Goal: Find specific page/section: Find specific page/section

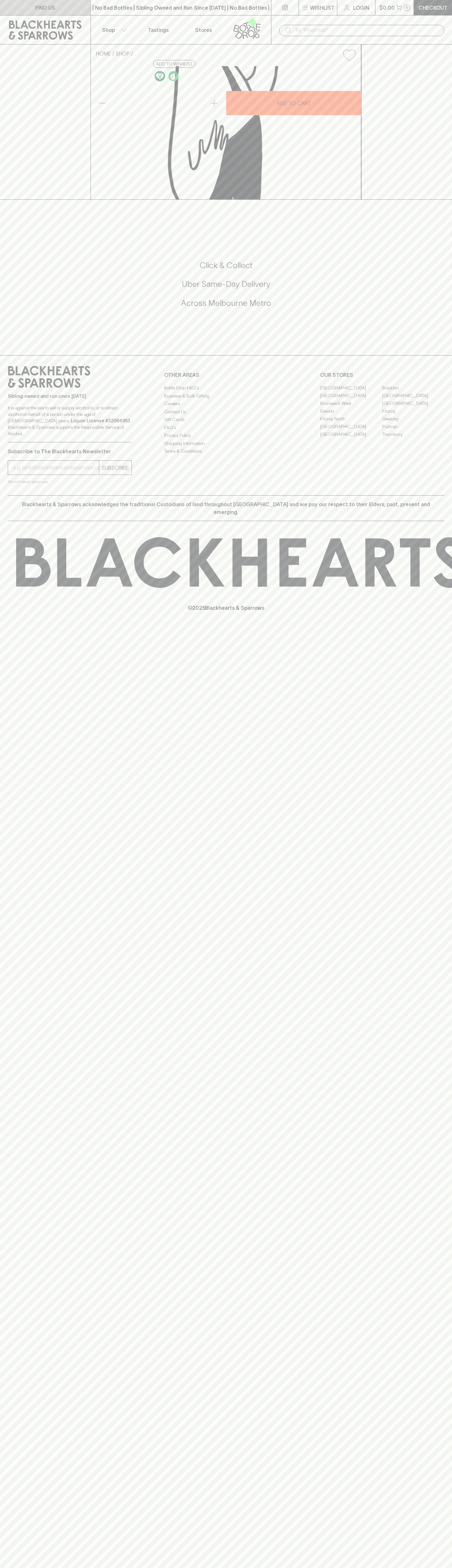
click at [84, 4] on link "FIND US" at bounding box center [45, 7] width 90 height 15
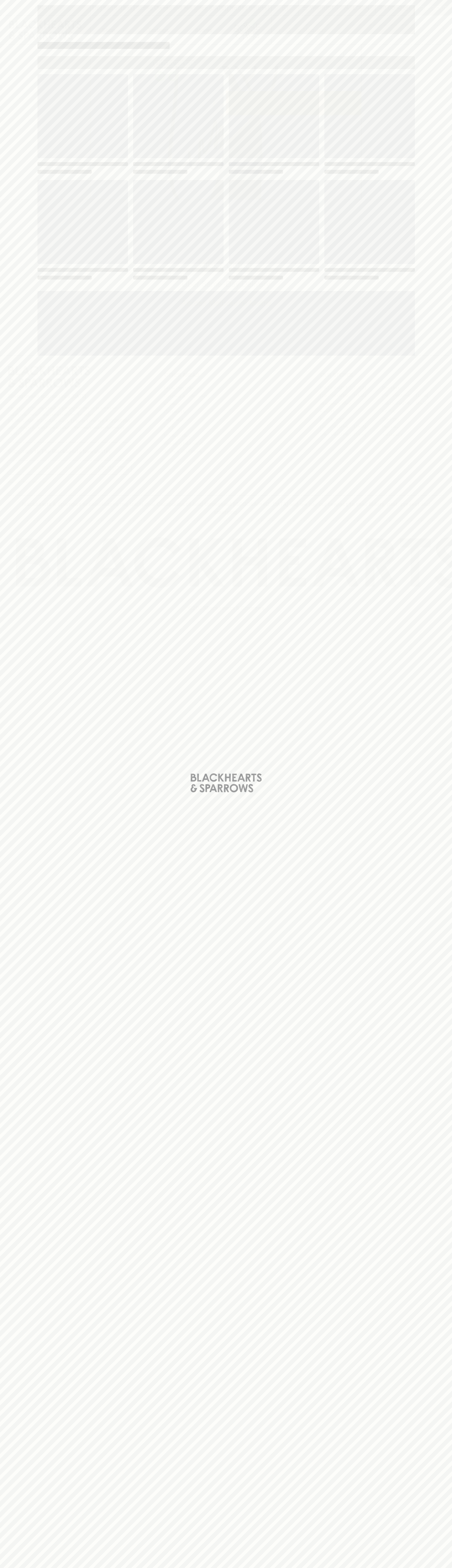
click at [431, 207] on div "Loading" at bounding box center [226, 784] width 452 height 1568
click at [61, 1567] on html "FIND US | No Bad Bottles | Sibling Owned and Run Since [DATE] | No Bad Bottles …" at bounding box center [226, 784] width 452 height 1568
click at [28, 323] on div "Loading" at bounding box center [226, 784] width 452 height 1568
